Goal: Task Accomplishment & Management: Use online tool/utility

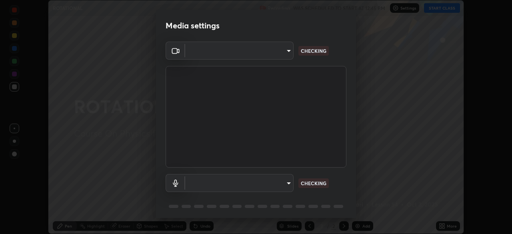
scroll to position [28, 0]
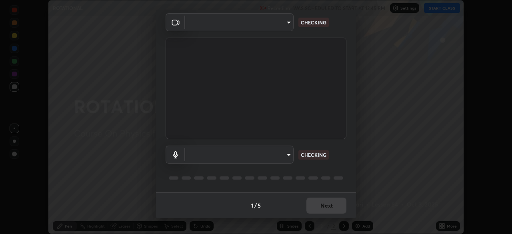
type input "846d0ba8f5080ab81b5b071cdfefeec17a04dc93fe71064fe08a1f5c66129023"
type input "default"
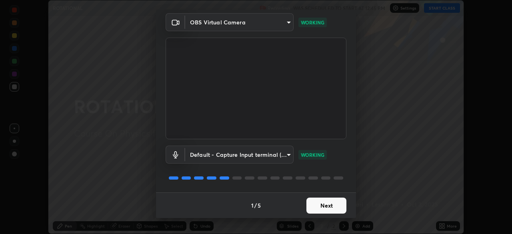
click at [322, 203] on button "Next" at bounding box center [326, 206] width 40 height 16
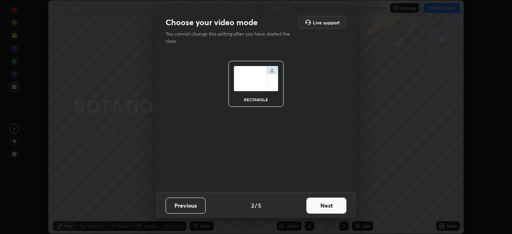
scroll to position [0, 0]
click at [321, 205] on button "Next" at bounding box center [326, 206] width 40 height 16
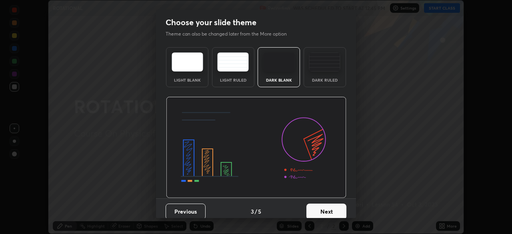
click at [321, 205] on button "Next" at bounding box center [326, 212] width 40 height 16
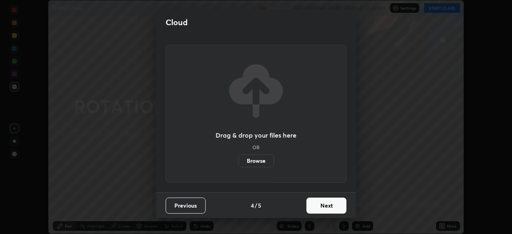
click at [320, 208] on button "Next" at bounding box center [326, 206] width 40 height 16
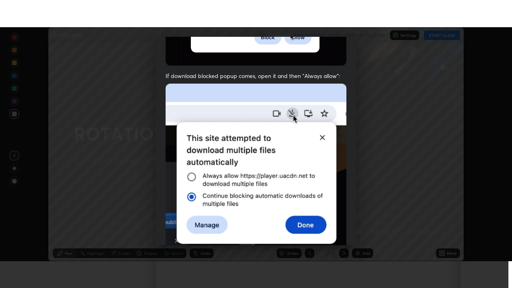
scroll to position [192, 0]
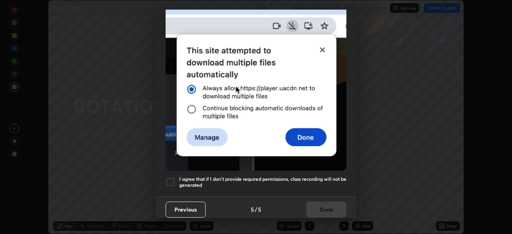
click at [174, 180] on div at bounding box center [171, 182] width 10 height 10
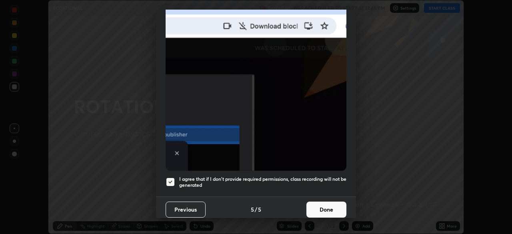
click at [318, 208] on button "Done" at bounding box center [326, 210] width 40 height 16
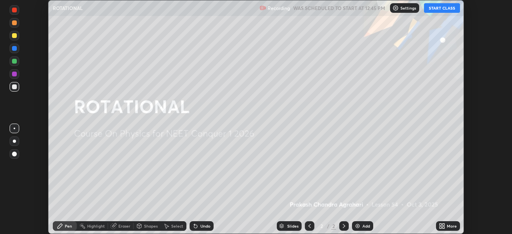
click at [442, 10] on button "START CLASS" at bounding box center [442, 8] width 36 height 10
click at [440, 224] on icon at bounding box center [441, 225] width 2 height 2
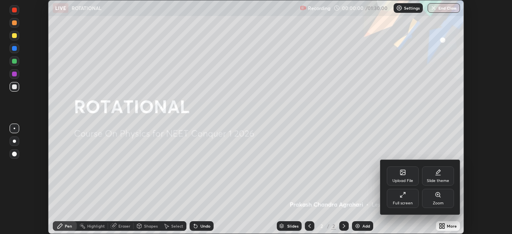
click at [435, 197] on icon at bounding box center [438, 195] width 6 height 6
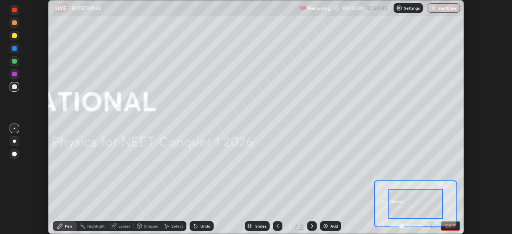
click at [447, 224] on button "EXIT" at bounding box center [450, 226] width 19 height 10
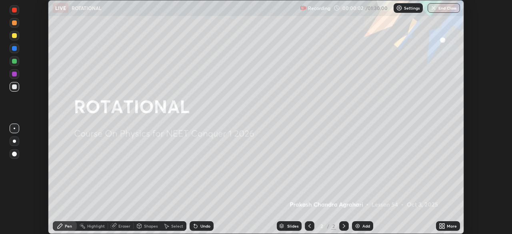
click at [443, 227] on icon at bounding box center [443, 227] width 2 height 2
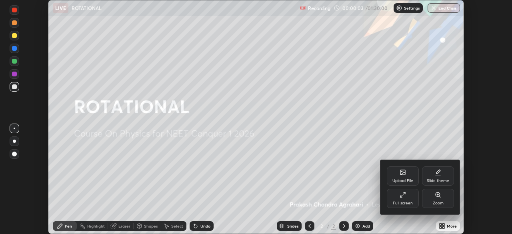
click at [408, 196] on div "Full screen" at bounding box center [403, 198] width 32 height 19
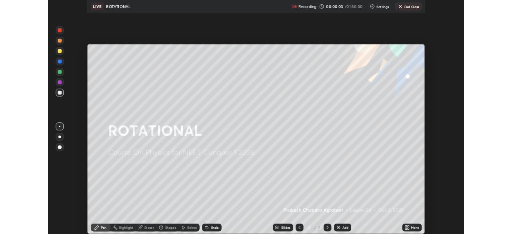
scroll to position [288, 512]
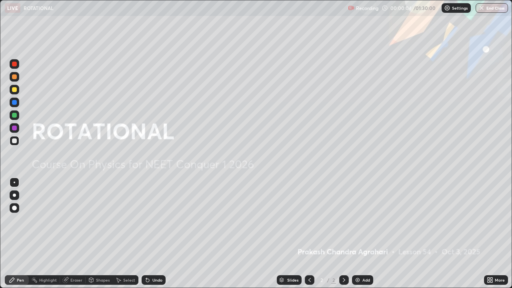
click at [365, 234] on div "Add" at bounding box center [366, 280] width 8 height 4
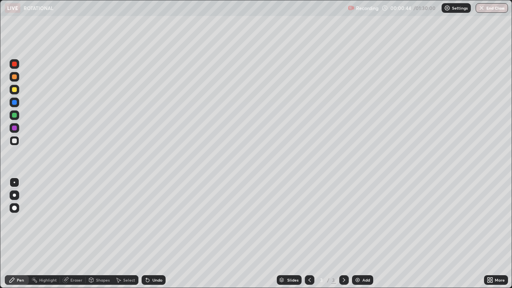
click at [101, 234] on div "Shapes" at bounding box center [103, 280] width 14 height 4
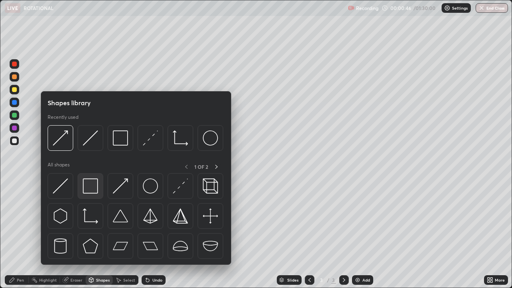
click at [94, 188] on img at bounding box center [90, 185] width 15 height 15
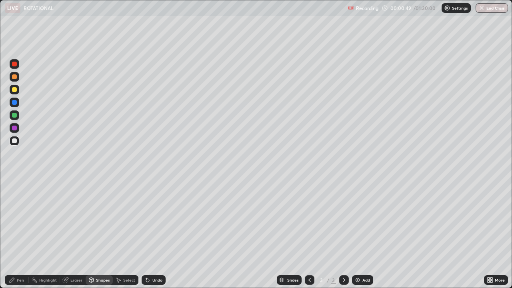
click at [20, 234] on div "Pen" at bounding box center [20, 280] width 7 height 4
click at [156, 234] on div "Undo" at bounding box center [154, 280] width 24 height 10
click at [154, 234] on div "Undo" at bounding box center [157, 280] width 10 height 4
click at [152, 234] on div "Undo" at bounding box center [157, 280] width 10 height 4
click at [14, 116] on div at bounding box center [14, 115] width 5 height 5
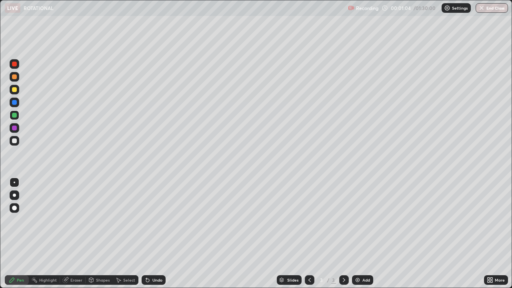
click at [14, 195] on div at bounding box center [14, 195] width 3 height 3
click at [14, 128] on div at bounding box center [14, 128] width 5 height 5
click at [127, 234] on div "Select" at bounding box center [129, 280] width 12 height 4
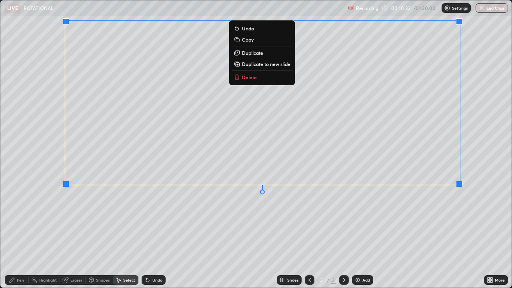
click at [332, 210] on div "0 ° Undo Copy Duplicate Duplicate to new slide Delete" at bounding box center [255, 143] width 511 height 287
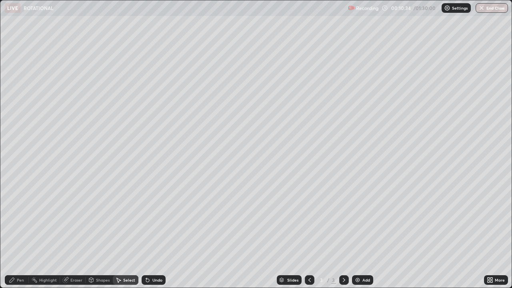
click at [76, 234] on div "Eraser" at bounding box center [76, 280] width 12 height 4
click at [14, 234] on icon at bounding box center [15, 253] width 4 height 4
click at [98, 234] on div "Shapes" at bounding box center [103, 280] width 14 height 4
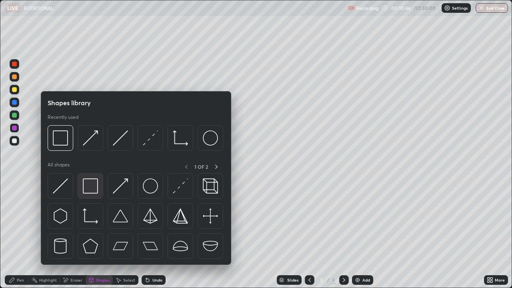
click at [93, 185] on img at bounding box center [90, 185] width 15 height 15
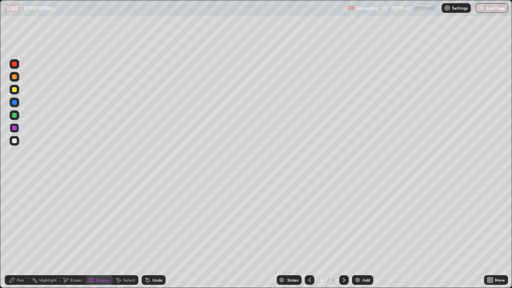
click at [14, 142] on div at bounding box center [14, 140] width 5 height 5
click at [12, 234] on icon at bounding box center [12, 280] width 6 height 6
click at [14, 116] on div at bounding box center [14, 115] width 5 height 5
click at [15, 142] on div at bounding box center [14, 140] width 5 height 5
click at [163, 234] on div "Undo" at bounding box center [154, 280] width 24 height 10
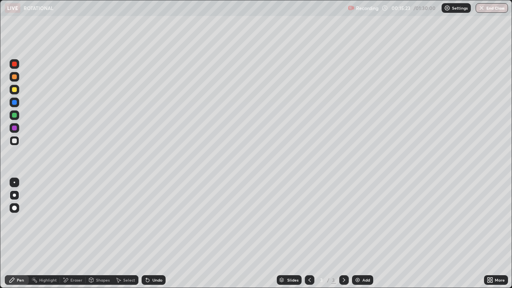
click at [162, 234] on div "Undo" at bounding box center [154, 280] width 24 height 10
click at [75, 234] on div "Eraser" at bounding box center [76, 280] width 12 height 4
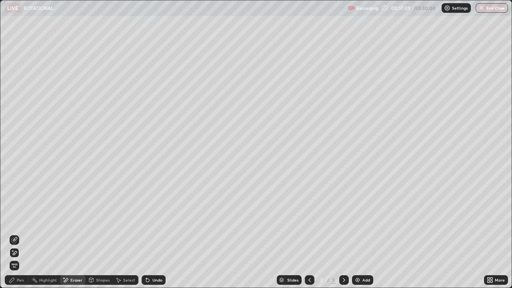
click at [22, 234] on div "Pen" at bounding box center [20, 280] width 7 height 4
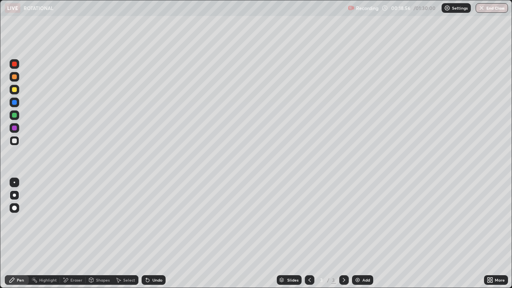
click at [14, 115] on div at bounding box center [14, 115] width 5 height 5
click at [10, 130] on div at bounding box center [15, 128] width 10 height 10
click at [128, 234] on div "Select" at bounding box center [129, 280] width 12 height 4
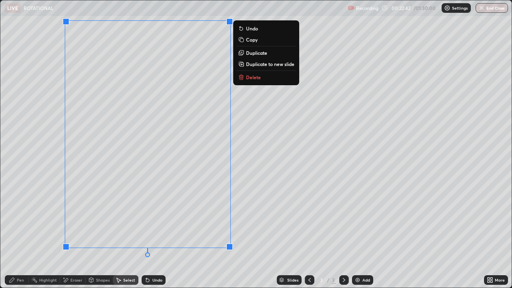
click at [237, 65] on button "Duplicate to new slide" at bounding box center [266, 64] width 60 height 10
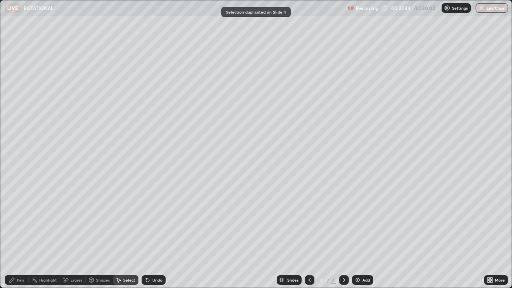
click at [73, 234] on div "Eraser" at bounding box center [73, 280] width 26 height 10
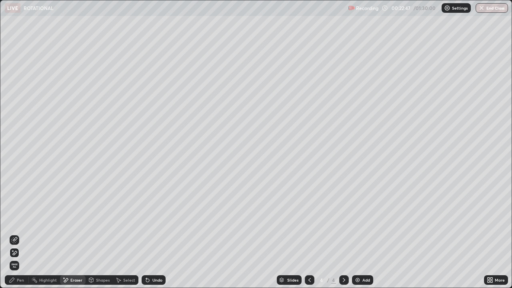
click at [20, 234] on div "Pen" at bounding box center [20, 280] width 7 height 4
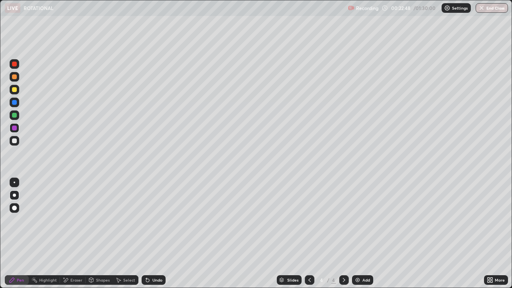
click at [14, 141] on div at bounding box center [14, 140] width 5 height 5
click at [14, 115] on div at bounding box center [14, 115] width 5 height 5
click at [153, 234] on div "Undo" at bounding box center [157, 280] width 10 height 4
click at [130, 234] on div "Select" at bounding box center [129, 280] width 12 height 4
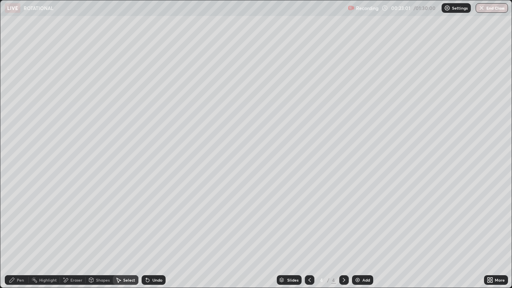
click at [109, 206] on div "0 ° Undo Copy Duplicate Duplicate to new slide Delete" at bounding box center [255, 143] width 511 height 287
click at [16, 234] on div "Pen" at bounding box center [17, 280] width 24 height 10
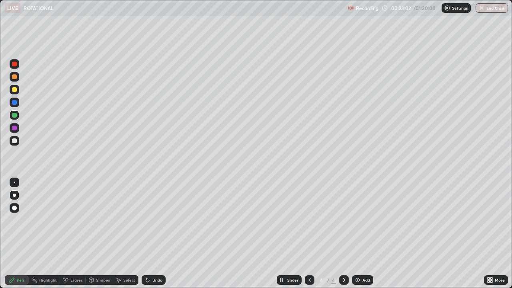
click at [14, 128] on div at bounding box center [14, 128] width 5 height 5
click at [96, 234] on div "Shapes" at bounding box center [103, 280] width 14 height 4
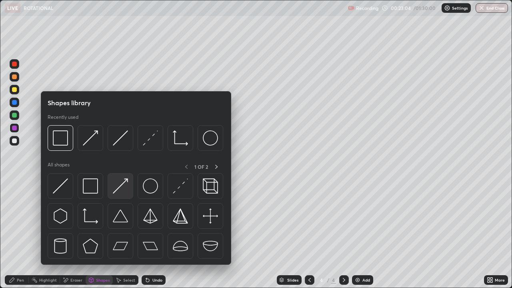
click at [122, 189] on img at bounding box center [120, 185] width 15 height 15
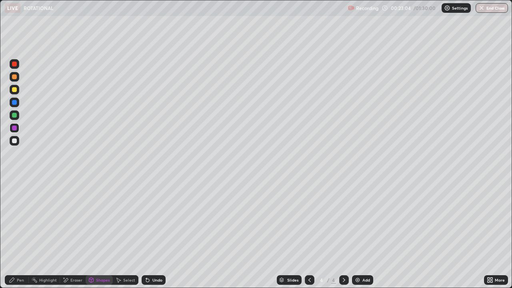
click at [16, 103] on div at bounding box center [14, 102] width 5 height 5
click at [157, 234] on div "Undo" at bounding box center [157, 280] width 10 height 4
click at [15, 234] on icon at bounding box center [12, 280] width 6 height 6
click at [75, 234] on div "Eraser" at bounding box center [76, 280] width 12 height 4
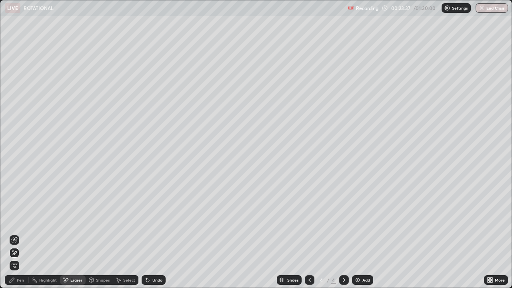
click at [17, 234] on div "Pen" at bounding box center [17, 280] width 24 height 10
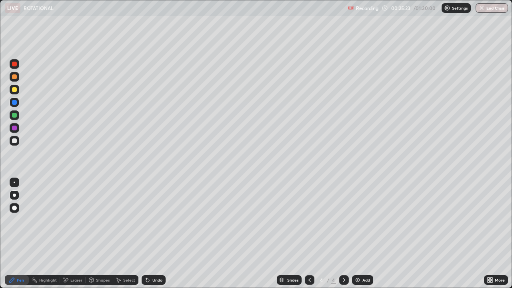
click at [360, 234] on div "Add" at bounding box center [362, 280] width 21 height 10
click at [309, 234] on icon at bounding box center [309, 280] width 6 height 6
click at [360, 234] on div "Add" at bounding box center [362, 280] width 21 height 10
click at [102, 234] on div "Shapes" at bounding box center [99, 280] width 27 height 10
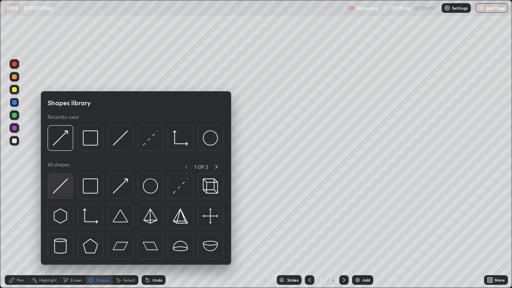
click at [62, 190] on img at bounding box center [60, 185] width 15 height 15
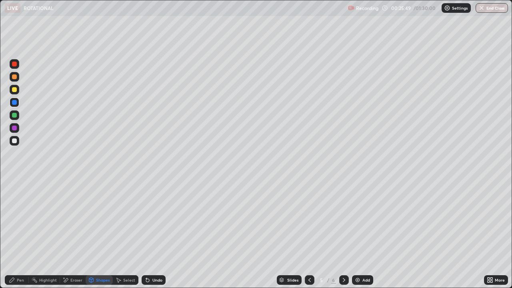
click at [14, 90] on div at bounding box center [14, 89] width 5 height 5
click at [97, 234] on div "Shapes" at bounding box center [103, 280] width 14 height 4
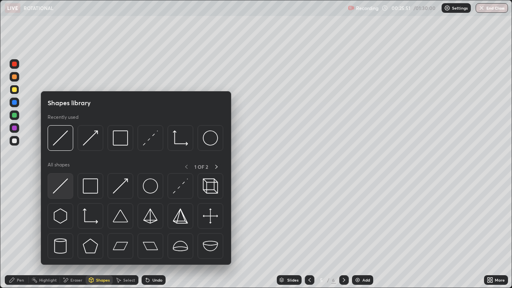
click at [67, 186] on img at bounding box center [60, 185] width 15 height 15
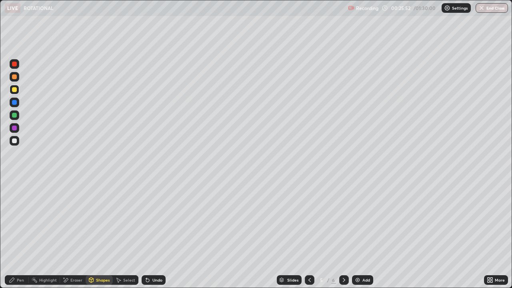
click at [98, 234] on div "Shapes" at bounding box center [103, 280] width 14 height 4
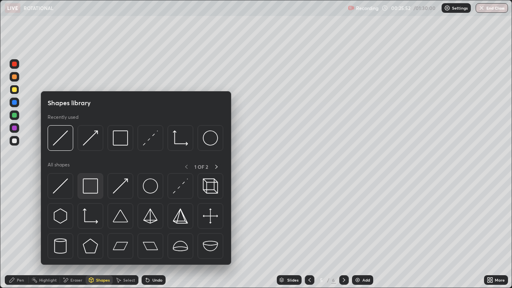
click at [92, 194] on div at bounding box center [91, 186] width 26 height 26
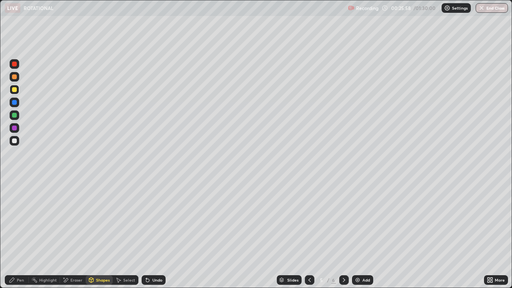
click at [157, 234] on div "Undo" at bounding box center [157, 280] width 10 height 4
click at [122, 234] on div "Select" at bounding box center [126, 280] width 26 height 10
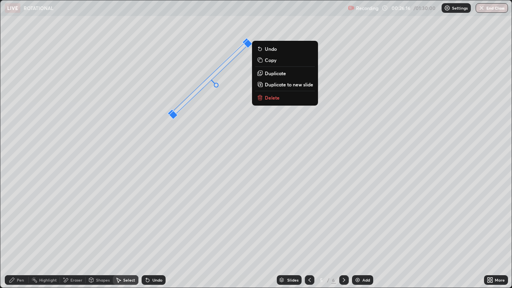
click at [186, 142] on div "44 ° Undo Copy Duplicate Duplicate to new slide Delete" at bounding box center [255, 143] width 511 height 287
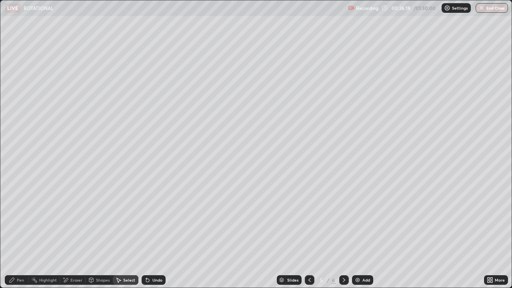
click at [22, 234] on div "Pen" at bounding box center [20, 280] width 7 height 4
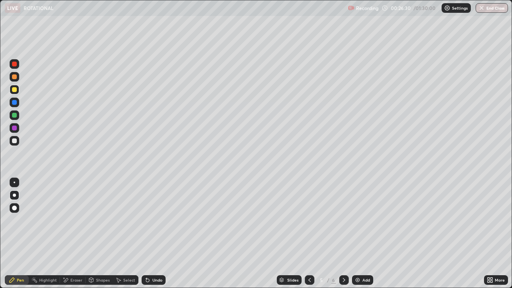
click at [126, 234] on div "Select" at bounding box center [129, 280] width 12 height 4
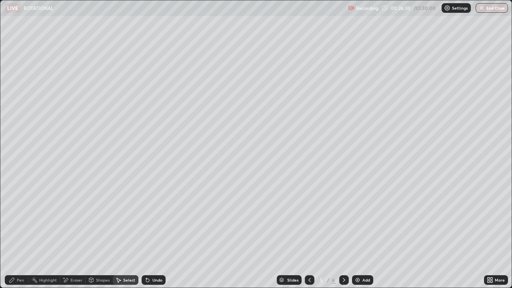
click at [126, 234] on div "Select" at bounding box center [129, 280] width 12 height 4
click at [128, 234] on div "Select" at bounding box center [129, 280] width 12 height 4
click at [150, 234] on div "Undo" at bounding box center [154, 280] width 24 height 10
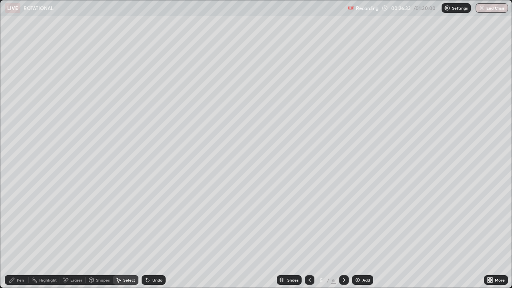
click at [150, 234] on div "Undo" at bounding box center [154, 280] width 24 height 10
click at [146, 234] on icon at bounding box center [147, 280] width 3 height 3
click at [147, 234] on icon at bounding box center [147, 280] width 3 height 3
click at [298, 44] on div "0 ° Undo Copy Duplicate Duplicate to new slide Delete" at bounding box center [255, 143] width 511 height 287
click at [14, 234] on icon at bounding box center [12, 280] width 6 height 6
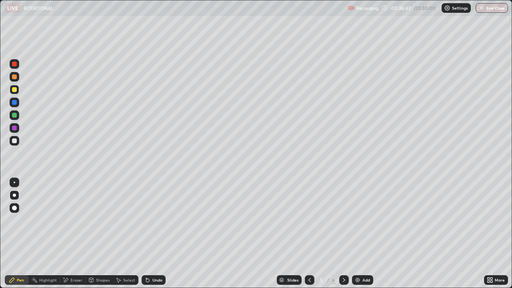
click at [15, 102] on div at bounding box center [14, 102] width 5 height 5
click at [14, 115] on div at bounding box center [14, 115] width 5 height 5
click at [78, 234] on div "Eraser" at bounding box center [76, 280] width 12 height 4
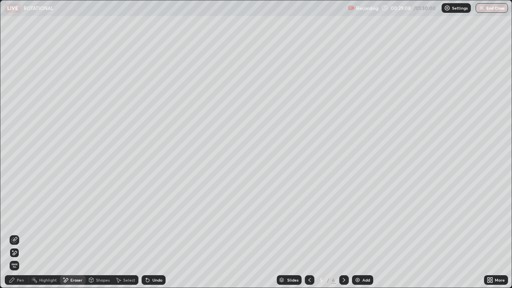
click at [19, 234] on div "Pen" at bounding box center [20, 280] width 7 height 4
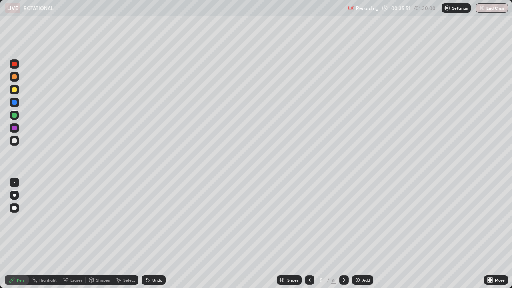
click at [76, 234] on div "Eraser" at bounding box center [76, 280] width 12 height 4
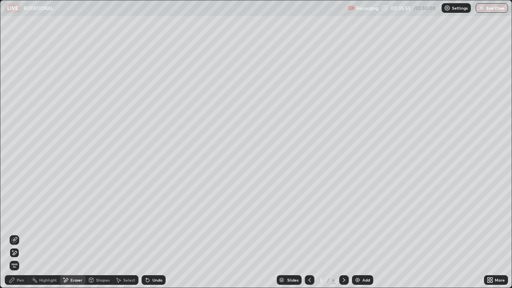
click at [491, 234] on icon at bounding box center [491, 281] width 2 height 2
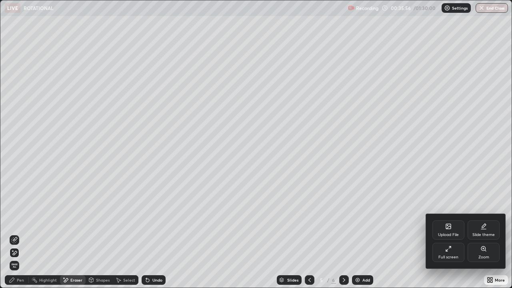
click at [445, 234] on div "Full screen" at bounding box center [448, 257] width 20 height 4
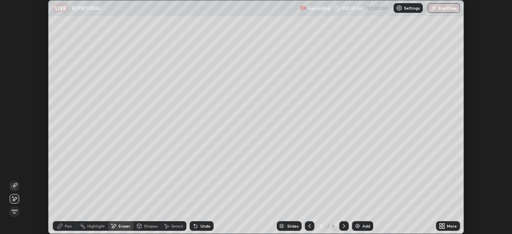
scroll to position [39768, 39490]
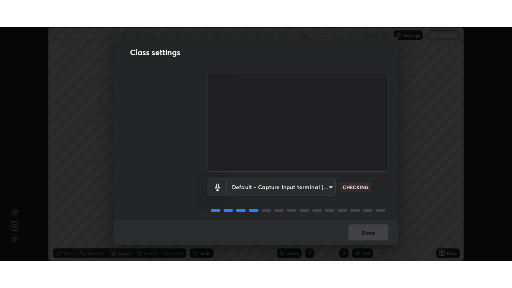
scroll to position [36, 0]
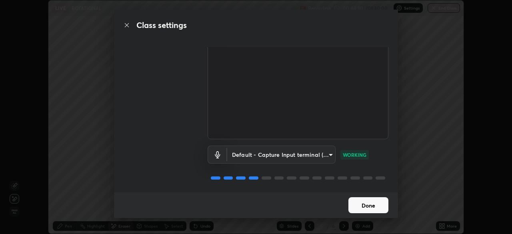
click at [359, 205] on button "Done" at bounding box center [368, 205] width 40 height 16
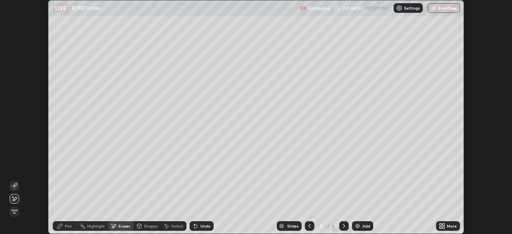
click at [444, 228] on icon at bounding box center [443, 227] width 2 height 2
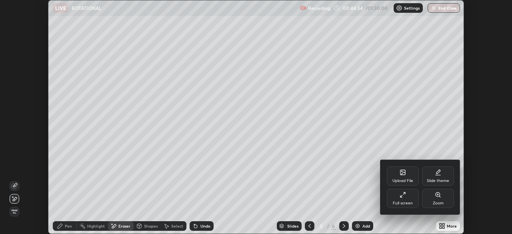
click at [404, 202] on div "Full screen" at bounding box center [403, 203] width 20 height 4
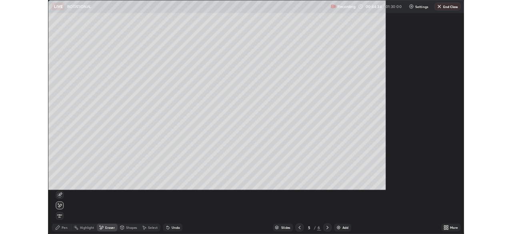
scroll to position [288, 512]
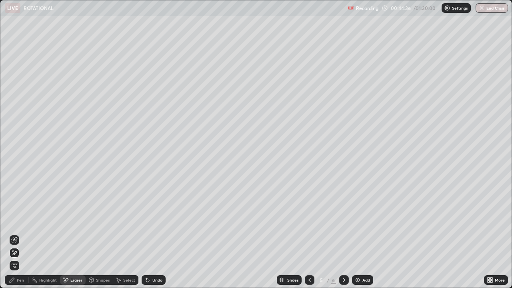
click at [122, 234] on div "Select" at bounding box center [126, 280] width 26 height 10
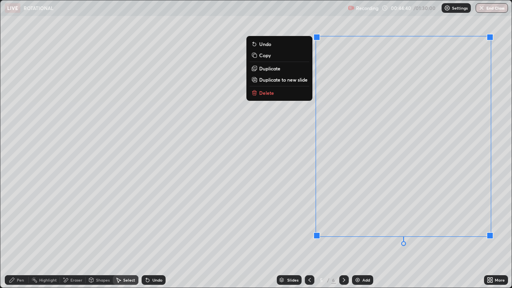
click at [299, 92] on button "Delete" at bounding box center [280, 93] width 60 height 10
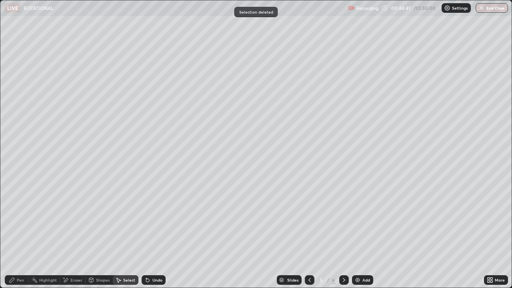
click at [78, 234] on div "Eraser" at bounding box center [76, 280] width 12 height 4
click at [18, 234] on div "Pen" at bounding box center [20, 280] width 7 height 4
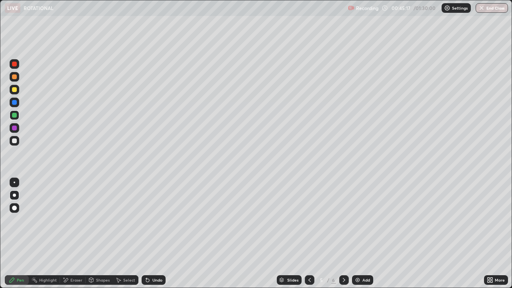
click at [15, 117] on div at bounding box center [14, 115] width 5 height 5
click at [78, 234] on div "Eraser" at bounding box center [76, 280] width 12 height 4
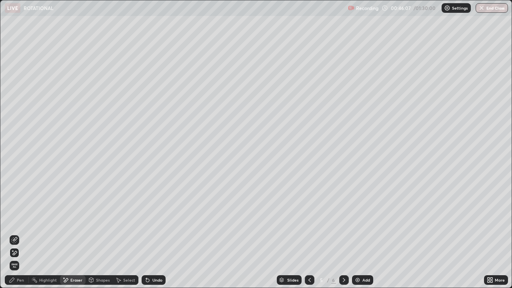
click at [14, 234] on icon at bounding box center [12, 280] width 6 height 6
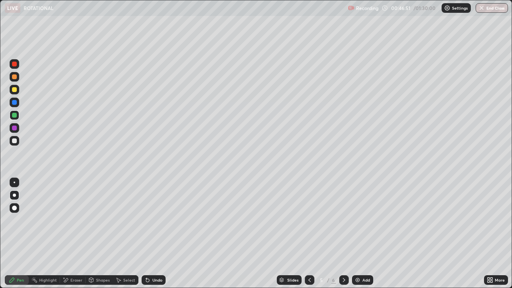
click at [15, 65] on div at bounding box center [14, 64] width 5 height 5
click at [14, 90] on div at bounding box center [14, 89] width 5 height 5
click at [122, 234] on div "Select" at bounding box center [126, 280] width 26 height 10
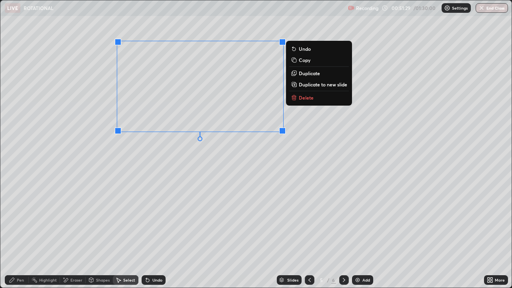
click at [304, 86] on p "Duplicate to new slide" at bounding box center [323, 84] width 48 height 6
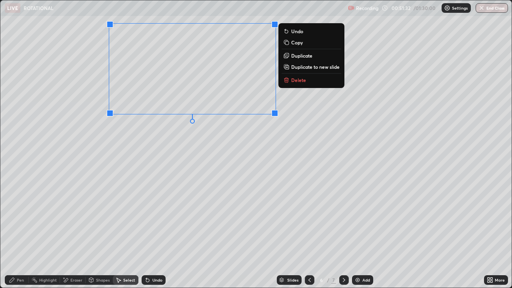
click at [137, 160] on div "0 ° Undo Copy Duplicate Duplicate to new slide Delete" at bounding box center [255, 143] width 511 height 287
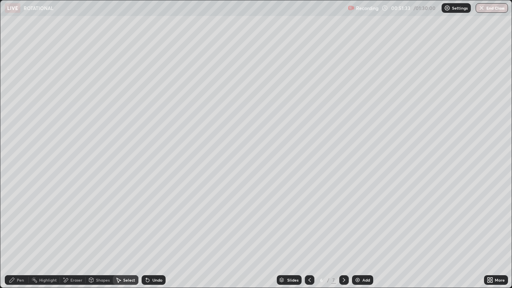
click at [19, 234] on div "Pen" at bounding box center [20, 280] width 7 height 4
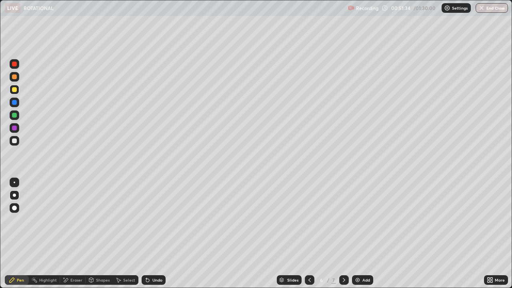
click at [16, 128] on div at bounding box center [14, 128] width 5 height 5
click at [309, 234] on icon at bounding box center [309, 280] width 6 height 6
click at [342, 234] on div at bounding box center [344, 280] width 10 height 10
click at [343, 234] on icon at bounding box center [344, 280] width 6 height 6
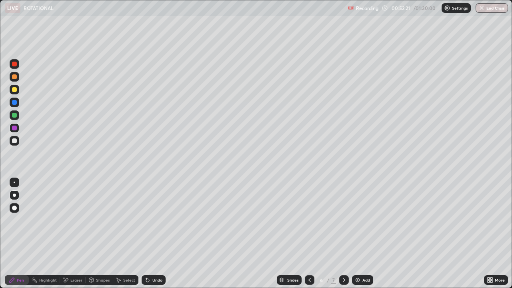
click at [93, 234] on icon at bounding box center [91, 280] width 4 height 5
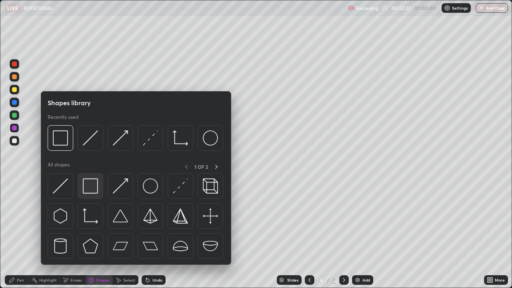
click at [86, 188] on img at bounding box center [90, 185] width 15 height 15
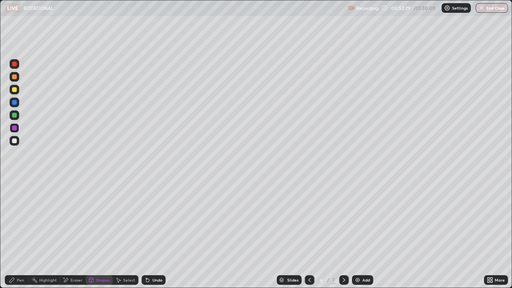
click at [151, 234] on div "Undo" at bounding box center [154, 280] width 24 height 10
click at [122, 234] on div "Select" at bounding box center [126, 280] width 26 height 10
click at [338, 165] on div "0 ° Undo Copy Duplicate Duplicate to new slide Delete" at bounding box center [255, 143] width 511 height 287
click at [20, 234] on div "Pen" at bounding box center [20, 280] width 7 height 4
click at [14, 114] on div at bounding box center [14, 115] width 5 height 5
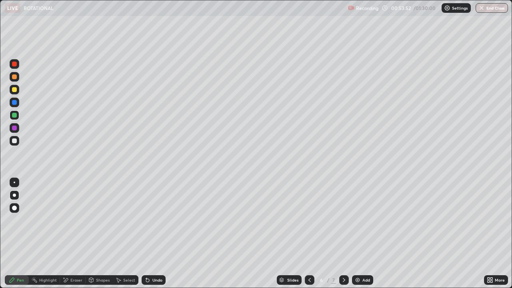
click at [75, 234] on div "Eraser" at bounding box center [76, 280] width 12 height 4
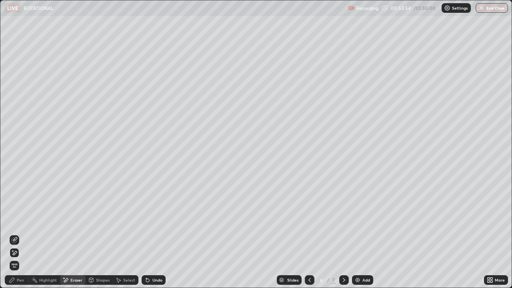
click at [18, 234] on div "Pen" at bounding box center [17, 280] width 24 height 10
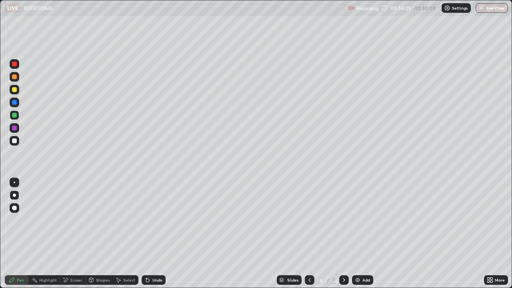
click at [0, 196] on div "Setting up your live class" at bounding box center [256, 144] width 512 height 288
click at [77, 234] on div "Eraser" at bounding box center [76, 280] width 12 height 4
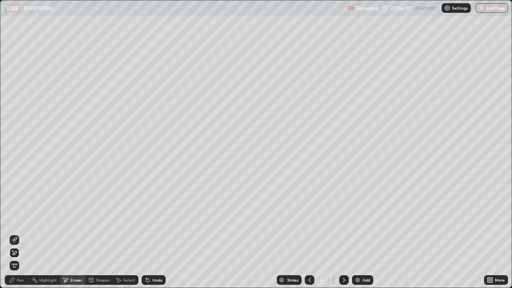
click at [18, 234] on div "Pen" at bounding box center [20, 280] width 7 height 4
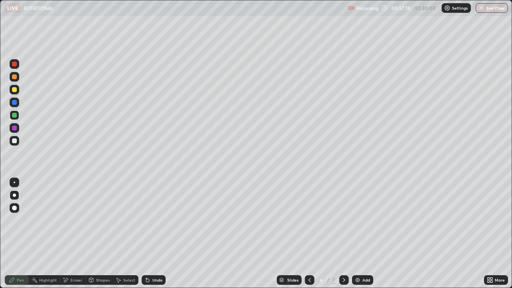
click at [78, 234] on div "Eraser" at bounding box center [76, 280] width 12 height 4
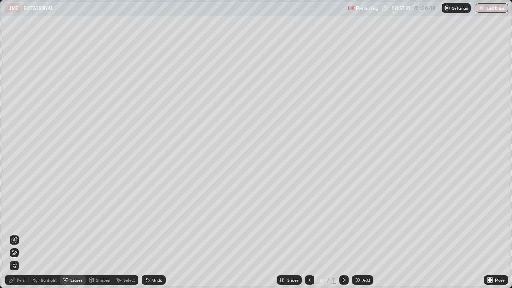
click at [19, 234] on div "Pen" at bounding box center [20, 280] width 7 height 4
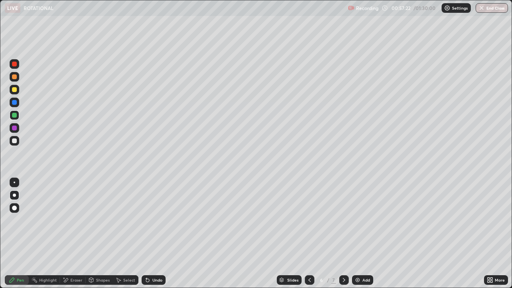
click at [15, 139] on div at bounding box center [14, 140] width 5 height 5
click at [362, 234] on div "Add" at bounding box center [366, 280] width 8 height 4
click at [71, 234] on div "Eraser" at bounding box center [76, 280] width 12 height 4
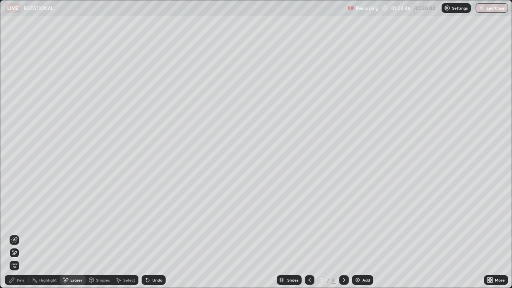
click at [91, 234] on icon at bounding box center [91, 281] width 0 height 3
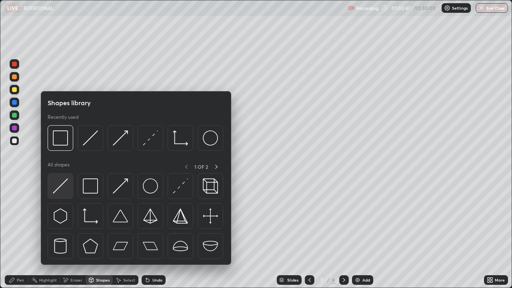
click at [63, 192] on img at bounding box center [60, 185] width 15 height 15
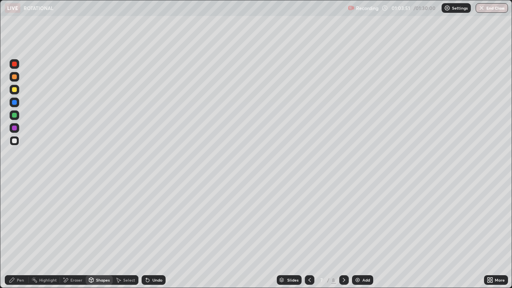
click at [101, 234] on div "Shapes" at bounding box center [103, 280] width 14 height 4
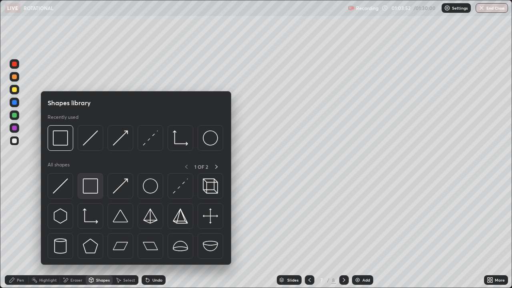
click at [92, 188] on img at bounding box center [90, 185] width 15 height 15
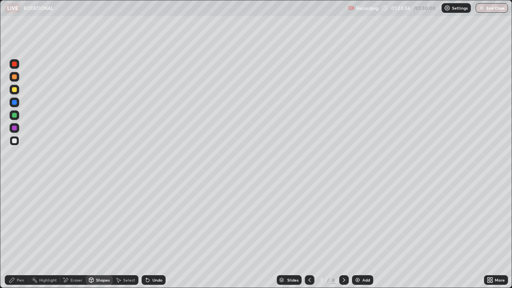
click at [16, 234] on div "Pen" at bounding box center [17, 280] width 24 height 10
click at [15, 116] on div at bounding box center [14, 115] width 5 height 5
click at [152, 234] on div "Undo" at bounding box center [157, 280] width 10 height 4
click at [146, 234] on icon at bounding box center [147, 280] width 3 height 3
click at [150, 234] on div "Undo" at bounding box center [154, 280] width 24 height 10
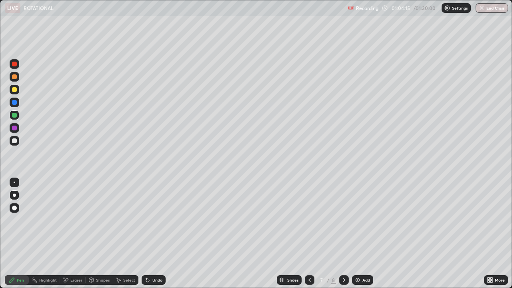
click at [150, 234] on div "Undo" at bounding box center [154, 280] width 24 height 10
click at [102, 234] on div "Shapes" at bounding box center [99, 280] width 27 height 10
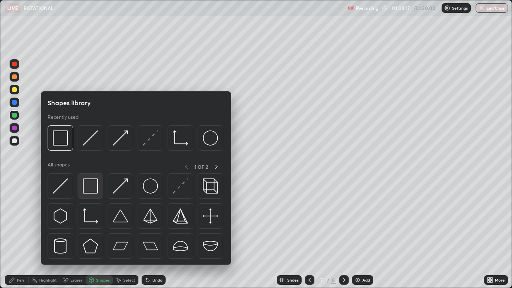
click at [89, 195] on div at bounding box center [91, 186] width 26 height 26
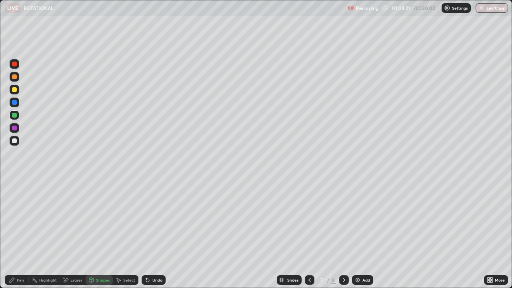
click at [18, 234] on div "Pen" at bounding box center [20, 280] width 7 height 4
click at [15, 140] on div at bounding box center [14, 140] width 5 height 5
click at [159, 234] on div "Undo" at bounding box center [157, 280] width 10 height 4
click at [160, 234] on div "Undo" at bounding box center [157, 280] width 10 height 4
click at [153, 234] on div "Undo" at bounding box center [157, 280] width 10 height 4
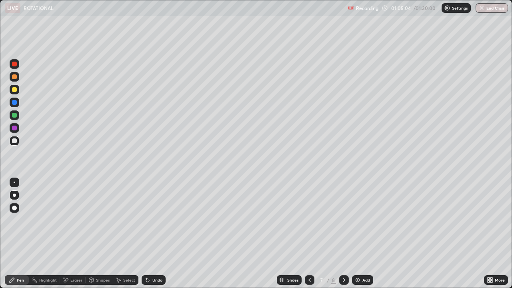
click at [154, 234] on div "Undo" at bounding box center [157, 280] width 10 height 4
click at [155, 234] on div "Undo" at bounding box center [157, 280] width 10 height 4
click at [153, 234] on div "Undo" at bounding box center [157, 280] width 10 height 4
click at [14, 128] on div at bounding box center [14, 128] width 5 height 5
click at [14, 116] on div at bounding box center [14, 115] width 5 height 5
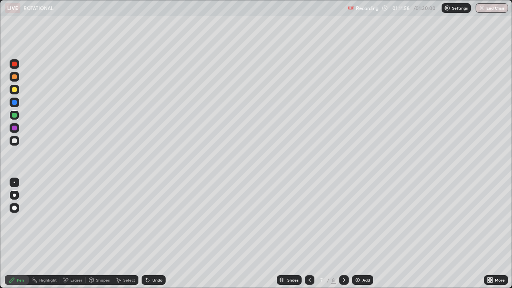
click at [100, 234] on div "Shapes" at bounding box center [103, 280] width 14 height 4
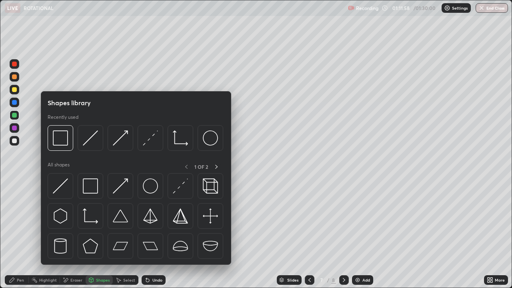
click at [77, 234] on div "Eraser" at bounding box center [76, 280] width 12 height 4
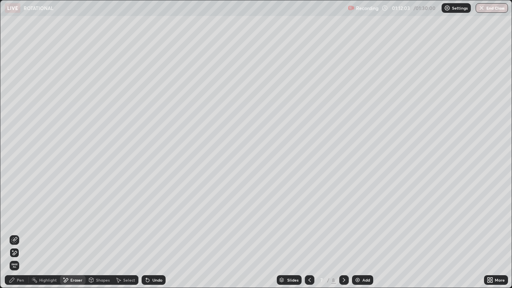
click at [127, 234] on div "Select" at bounding box center [129, 280] width 12 height 4
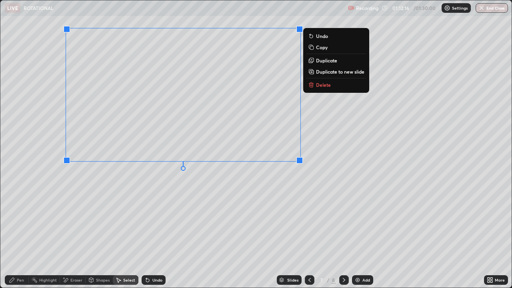
click at [130, 214] on div "0 ° Undo Copy Duplicate Duplicate to new slide Delete" at bounding box center [255, 143] width 511 height 287
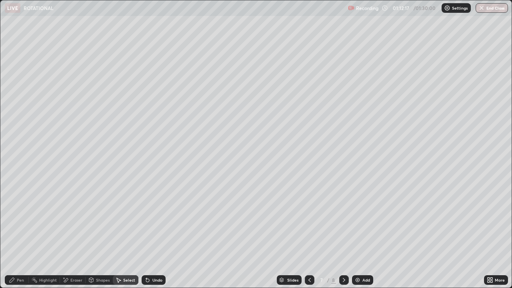
click at [18, 234] on div "Pen" at bounding box center [20, 280] width 7 height 4
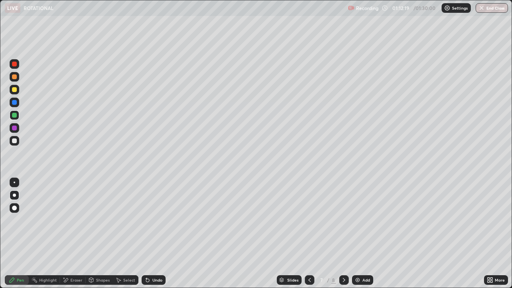
click at [74, 234] on div "Eraser" at bounding box center [76, 280] width 12 height 4
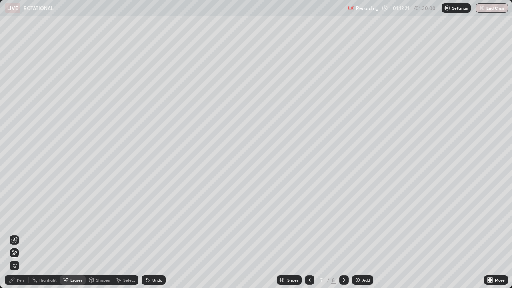
click at [17, 234] on icon at bounding box center [15, 239] width 4 height 4
click at [21, 234] on div "Pen" at bounding box center [20, 280] width 7 height 4
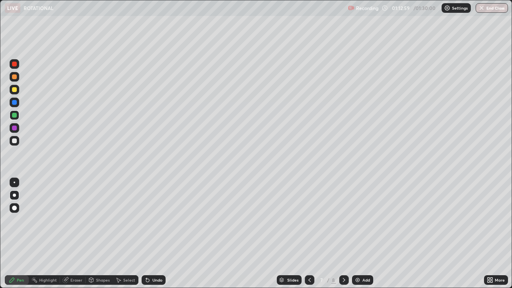
click at [14, 138] on div at bounding box center [15, 141] width 10 height 10
click at [308, 234] on icon at bounding box center [309, 280] width 6 height 6
click at [308, 234] on icon at bounding box center [309, 280] width 2 height 4
click at [308, 234] on icon at bounding box center [309, 280] width 6 height 6
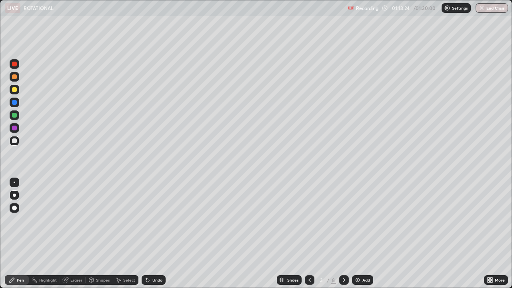
click at [343, 234] on icon at bounding box center [344, 280] width 6 height 6
click at [342, 234] on icon at bounding box center [344, 280] width 6 height 6
click at [343, 234] on icon at bounding box center [344, 280] width 6 height 6
click at [343, 234] on icon at bounding box center [344, 280] width 2 height 4
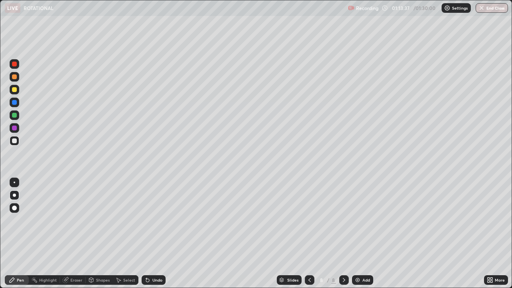
click at [309, 234] on icon at bounding box center [309, 280] width 6 height 6
click at [14, 127] on div at bounding box center [14, 128] width 5 height 5
click at [72, 234] on div "Eraser" at bounding box center [76, 280] width 12 height 4
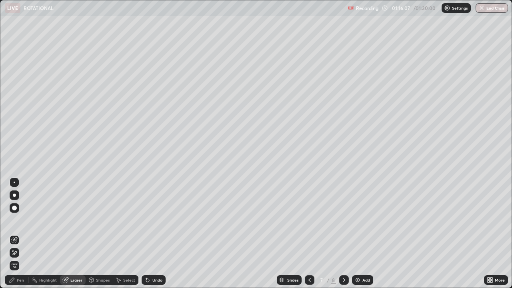
click at [10, 234] on div "Pen" at bounding box center [17, 280] width 24 height 10
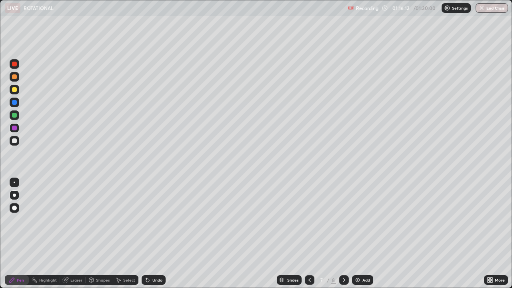
click at [73, 234] on div "Eraser" at bounding box center [73, 280] width 26 height 10
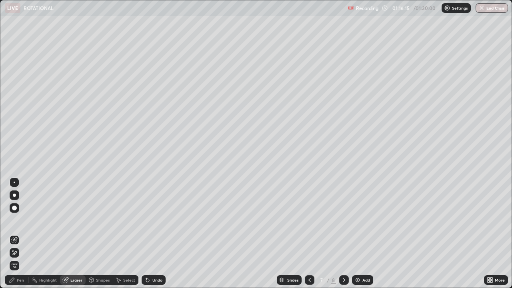
click at [10, 234] on icon at bounding box center [12, 280] width 5 height 5
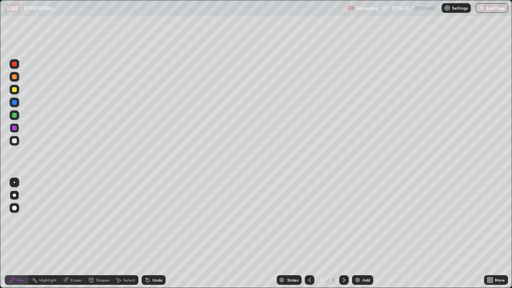
click at [76, 234] on div "Eraser" at bounding box center [76, 280] width 12 height 4
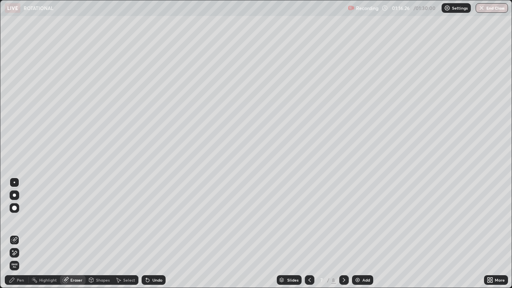
click at [14, 234] on div at bounding box center [15, 253] width 10 height 10
click at [9, 234] on icon at bounding box center [12, 280] width 6 height 6
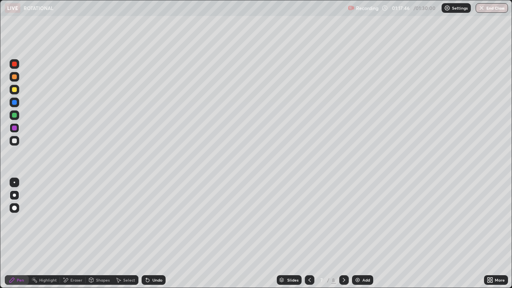
click at [74, 234] on div "Eraser" at bounding box center [76, 280] width 12 height 4
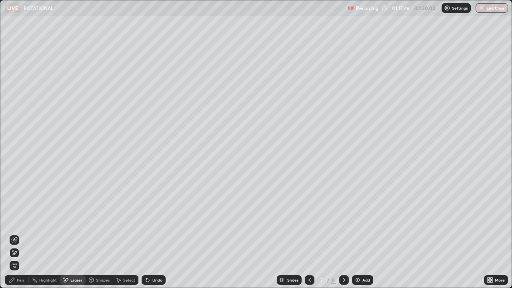
click at [93, 234] on icon at bounding box center [91, 280] width 6 height 6
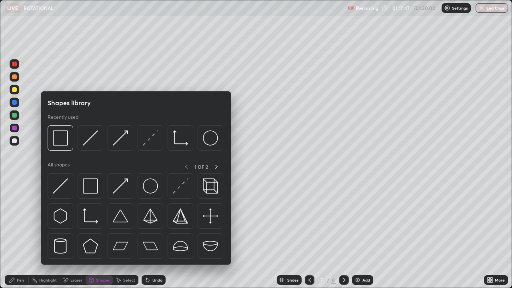
click at [77, 234] on div "Eraser" at bounding box center [76, 280] width 12 height 4
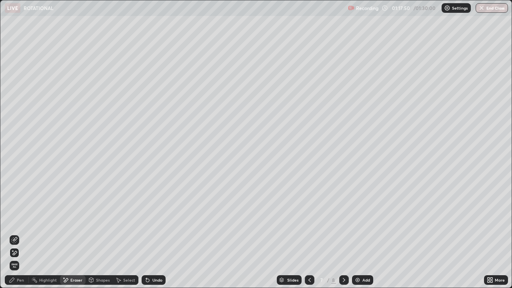
click at [133, 234] on div "Select" at bounding box center [129, 280] width 12 height 4
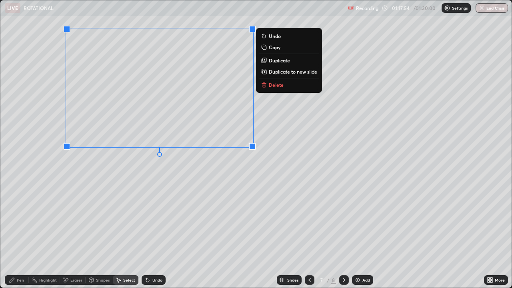
click at [268, 72] on button "Duplicate to new slide" at bounding box center [289, 72] width 60 height 10
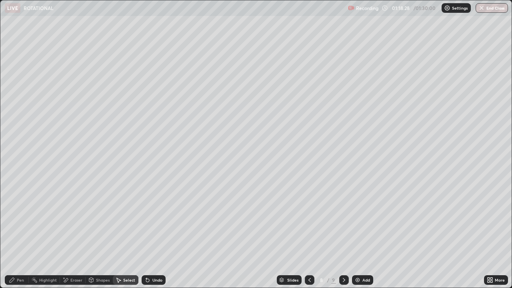
click at [77, 234] on div "Eraser" at bounding box center [76, 280] width 12 height 4
click at [68, 234] on icon at bounding box center [66, 280] width 4 height 4
click at [102, 234] on div "Shapes" at bounding box center [103, 280] width 14 height 4
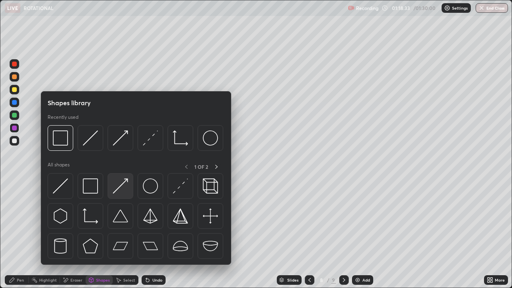
click at [122, 186] on img at bounding box center [120, 185] width 15 height 15
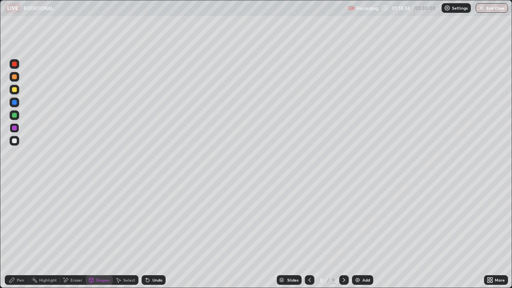
click at [16, 115] on div at bounding box center [14, 115] width 5 height 5
click at [157, 234] on div "Undo" at bounding box center [157, 280] width 10 height 4
click at [18, 141] on div at bounding box center [15, 141] width 10 height 10
click at [13, 64] on div at bounding box center [14, 64] width 5 height 5
click at [131, 234] on div "Select" at bounding box center [129, 280] width 12 height 4
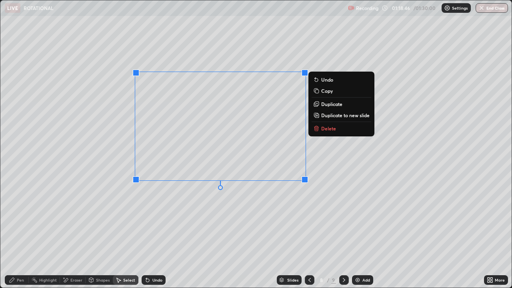
click at [96, 173] on div "0 ° Undo Copy Duplicate Duplicate to new slide Delete" at bounding box center [255, 143] width 511 height 287
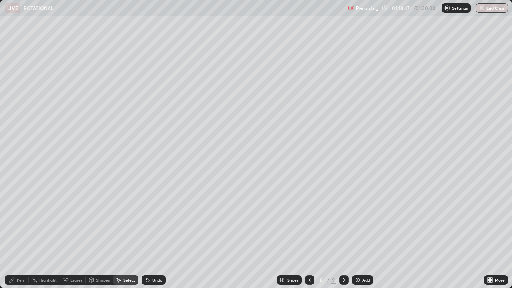
click at [17, 234] on div "Pen" at bounding box center [20, 280] width 7 height 4
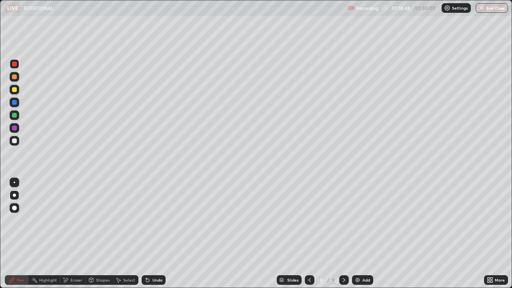
click at [101, 234] on div "Shapes" at bounding box center [103, 280] width 14 height 4
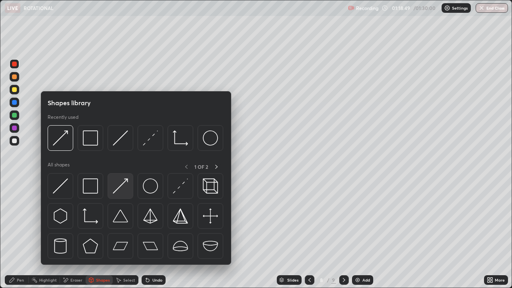
click at [122, 188] on img at bounding box center [120, 185] width 15 height 15
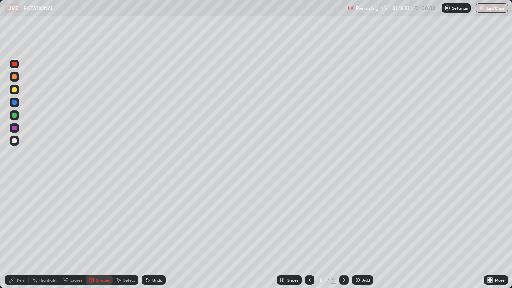
click at [16, 128] on div at bounding box center [14, 128] width 5 height 5
click at [17, 234] on div "Pen" at bounding box center [20, 280] width 7 height 4
click at [154, 234] on div "Undo" at bounding box center [154, 280] width 24 height 10
click at [156, 234] on div "Undo" at bounding box center [157, 280] width 10 height 4
click at [13, 140] on div at bounding box center [14, 140] width 5 height 5
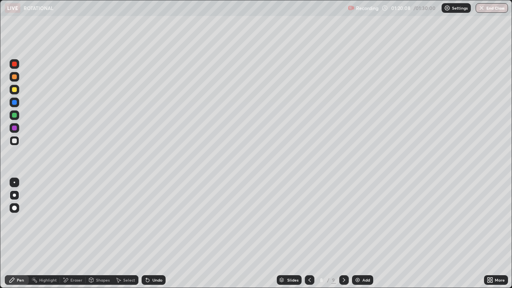
click at [14, 116] on div at bounding box center [14, 115] width 5 height 5
click at [15, 104] on div at bounding box center [14, 102] width 5 height 5
click at [100, 234] on div "Shapes" at bounding box center [103, 280] width 14 height 4
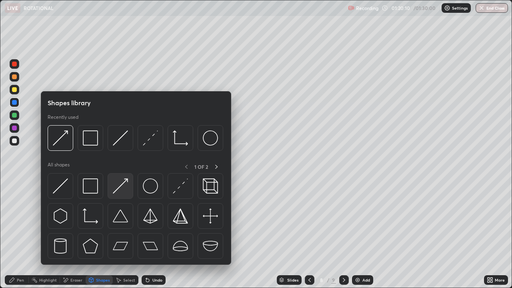
click at [118, 191] on img at bounding box center [120, 185] width 15 height 15
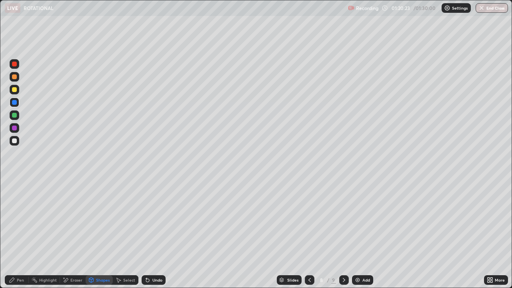
click at [309, 234] on icon at bounding box center [309, 280] width 6 height 6
click at [339, 234] on div at bounding box center [344, 280] width 10 height 10
click at [343, 234] on icon at bounding box center [344, 280] width 6 height 6
click at [155, 234] on div "Undo" at bounding box center [157, 280] width 10 height 4
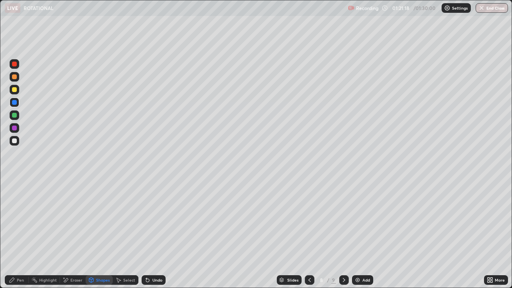
click at [22, 234] on div "Pen" at bounding box center [20, 280] width 7 height 4
click at [155, 234] on div "Undo" at bounding box center [157, 280] width 10 height 4
click at [153, 234] on div "Undo" at bounding box center [157, 280] width 10 height 4
click at [12, 140] on div at bounding box center [14, 140] width 5 height 5
click at [119, 234] on icon at bounding box center [118, 280] width 6 height 6
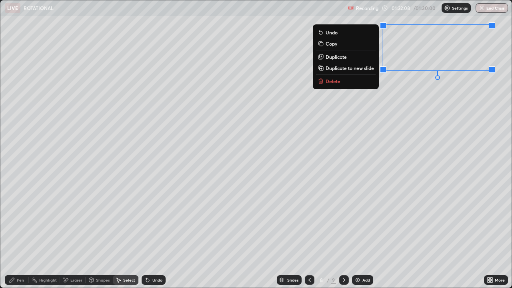
click at [20, 234] on div "Pen" at bounding box center [20, 280] width 7 height 4
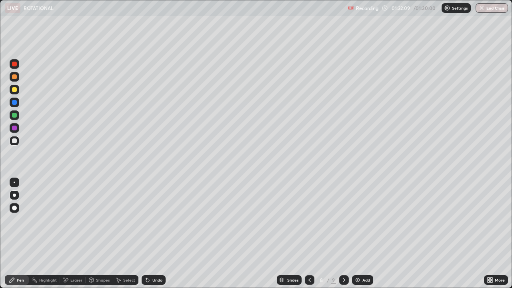
click at [14, 128] on div at bounding box center [14, 128] width 5 height 5
click at [15, 117] on div at bounding box center [14, 115] width 5 height 5
click at [362, 234] on div "Add" at bounding box center [366, 280] width 8 height 4
click at [101, 234] on div "Shapes" at bounding box center [103, 280] width 14 height 4
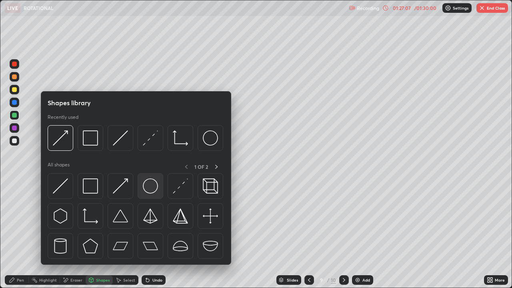
click at [150, 194] on div at bounding box center [151, 186] width 26 height 26
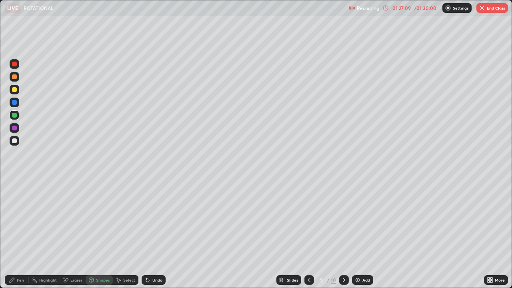
click at [20, 234] on div "Pen" at bounding box center [17, 280] width 24 height 10
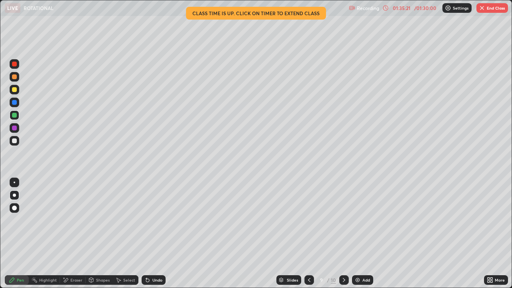
click at [480, 8] on img "button" at bounding box center [482, 8] width 6 height 6
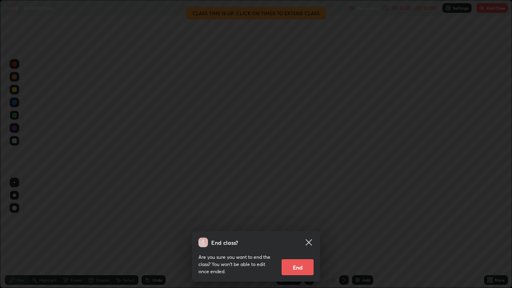
click at [299, 234] on button "End" at bounding box center [298, 267] width 32 height 16
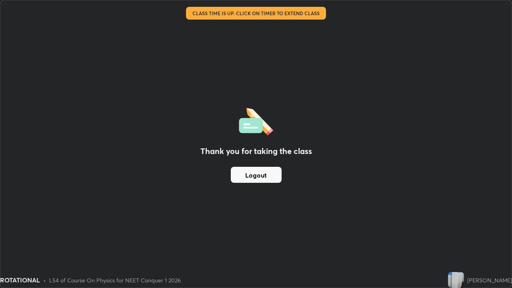
click at [359, 91] on div "Thank you for taking the class Logout" at bounding box center [255, 143] width 511 height 287
click at [264, 179] on button "Logout" at bounding box center [256, 175] width 51 height 16
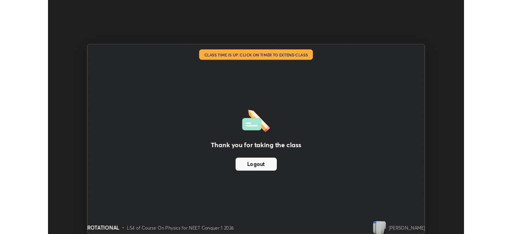
scroll to position [39768, 39490]
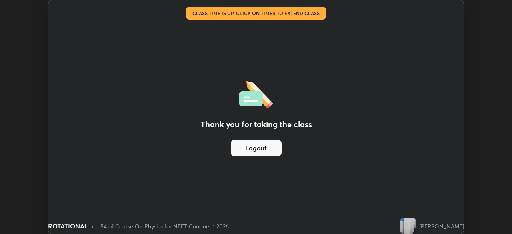
click at [400, 226] on img at bounding box center [408, 226] width 16 height 16
